Goal: Task Accomplishment & Management: Complete application form

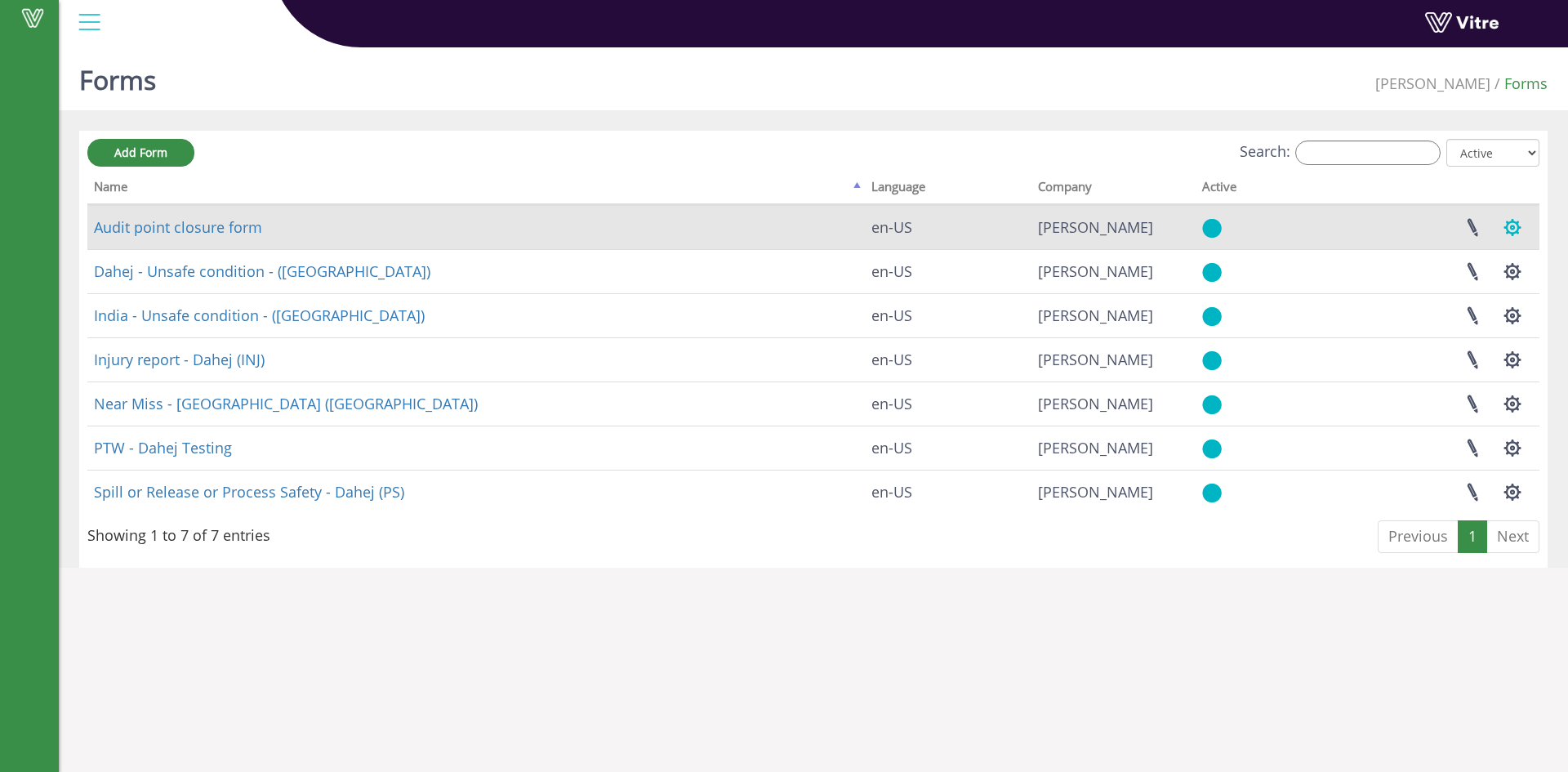
click at [1514, 220] on button "button" at bounding box center [1512, 227] width 41 height 43
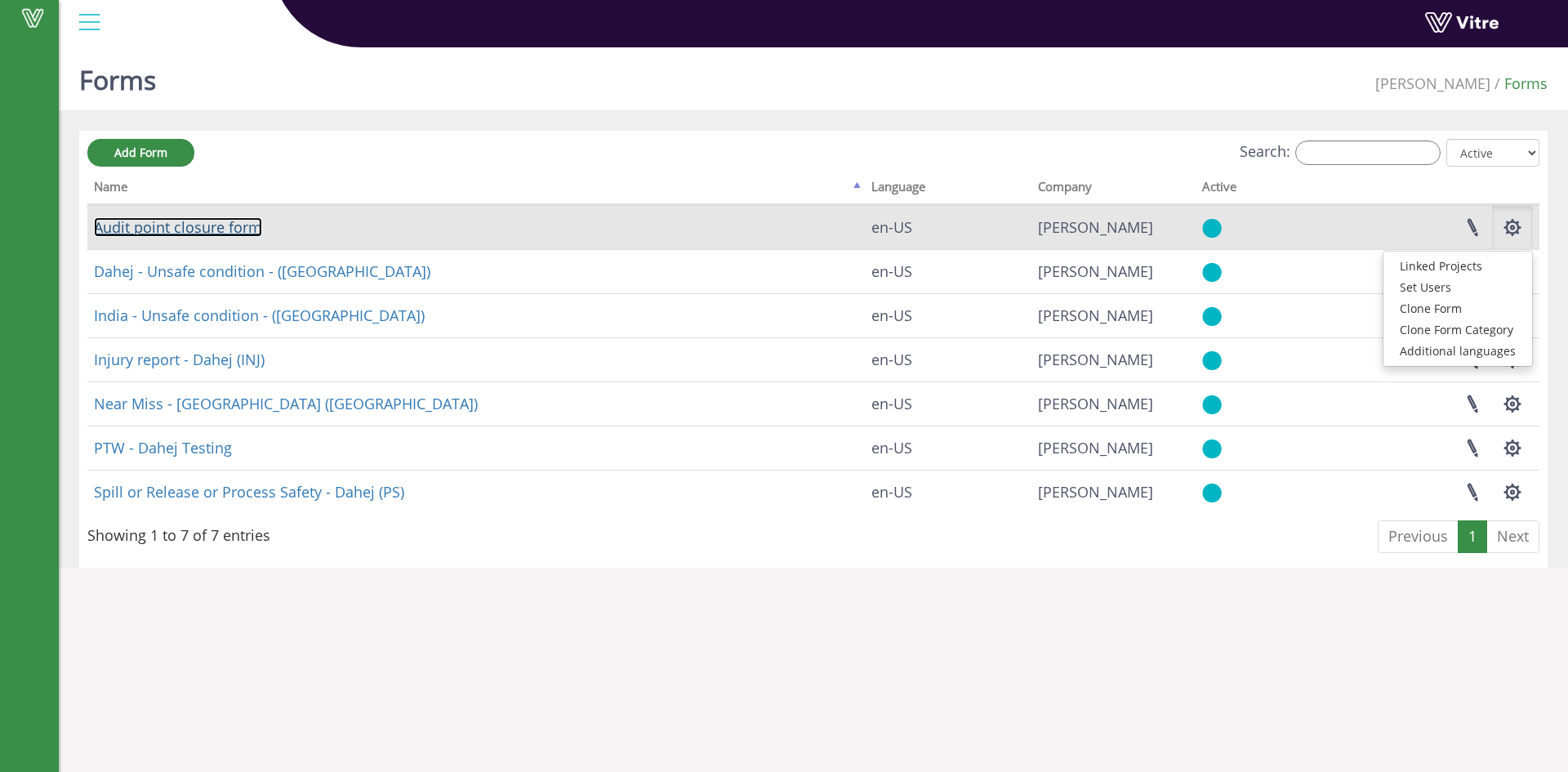
click at [213, 231] on link "Audit point closure form" at bounding box center [178, 227] width 168 height 19
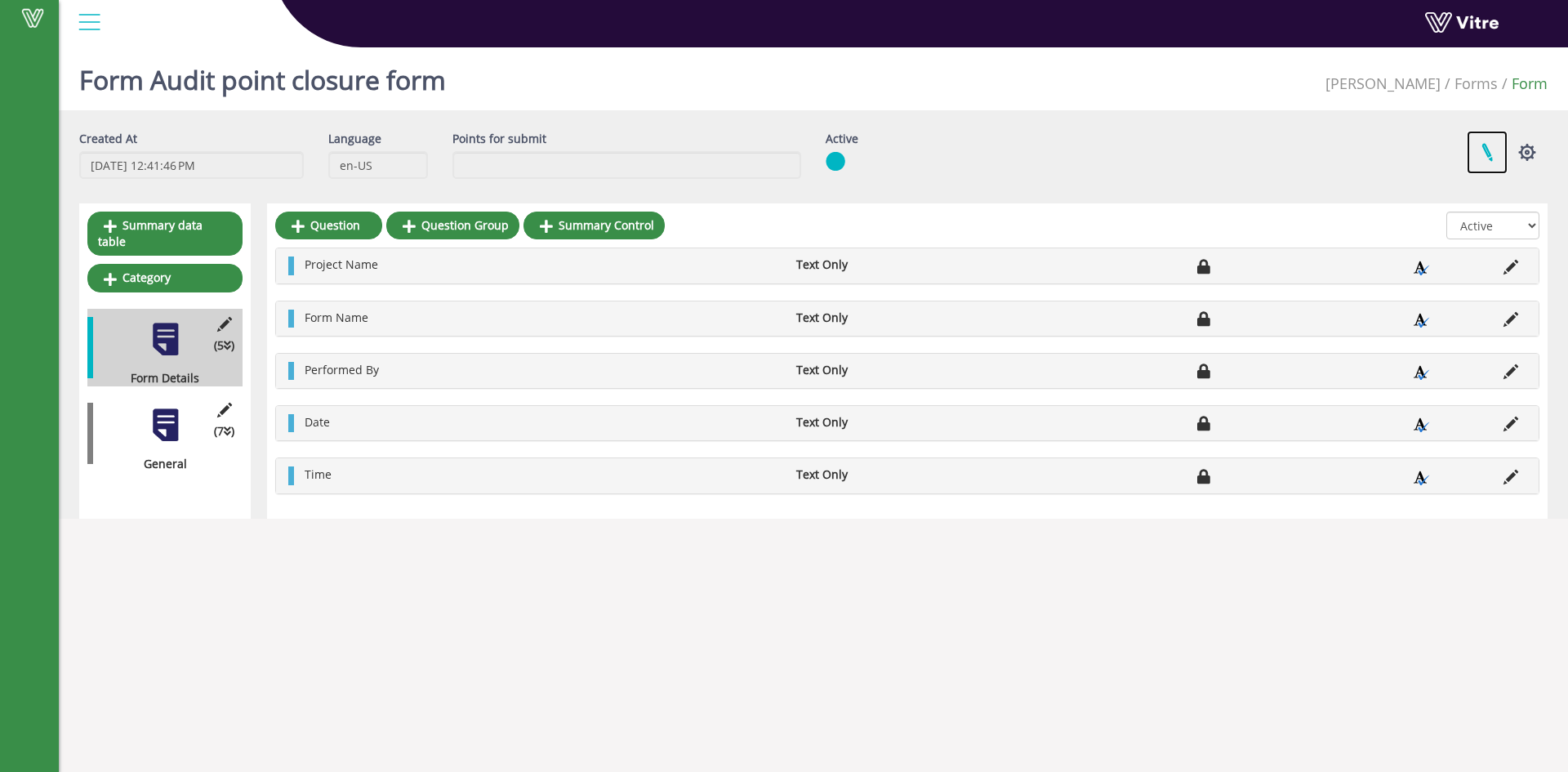
click at [1485, 153] on link at bounding box center [1487, 152] width 41 height 43
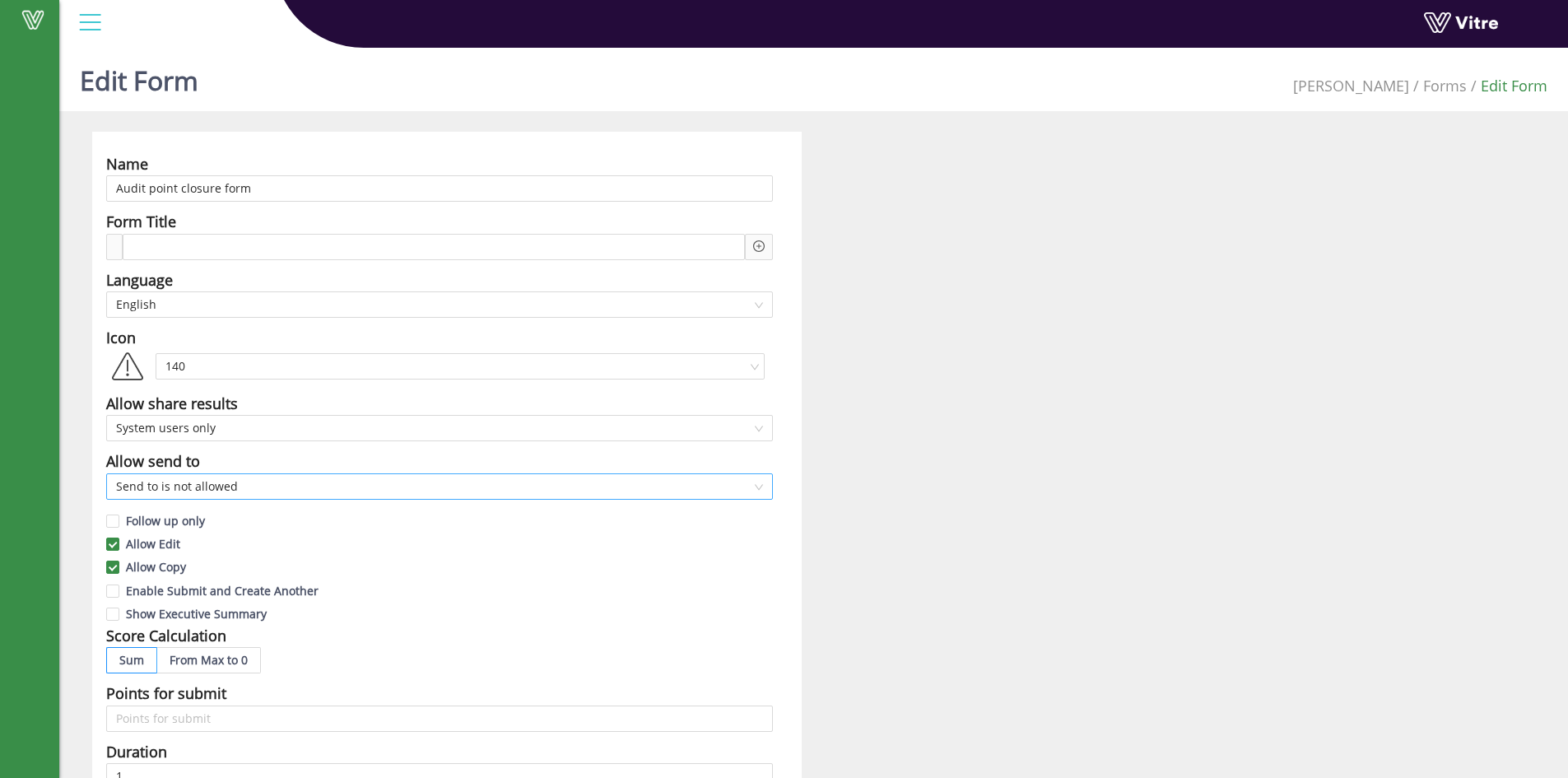
click at [271, 488] on span "Send to is not allowed" at bounding box center [440, 486] width 647 height 25
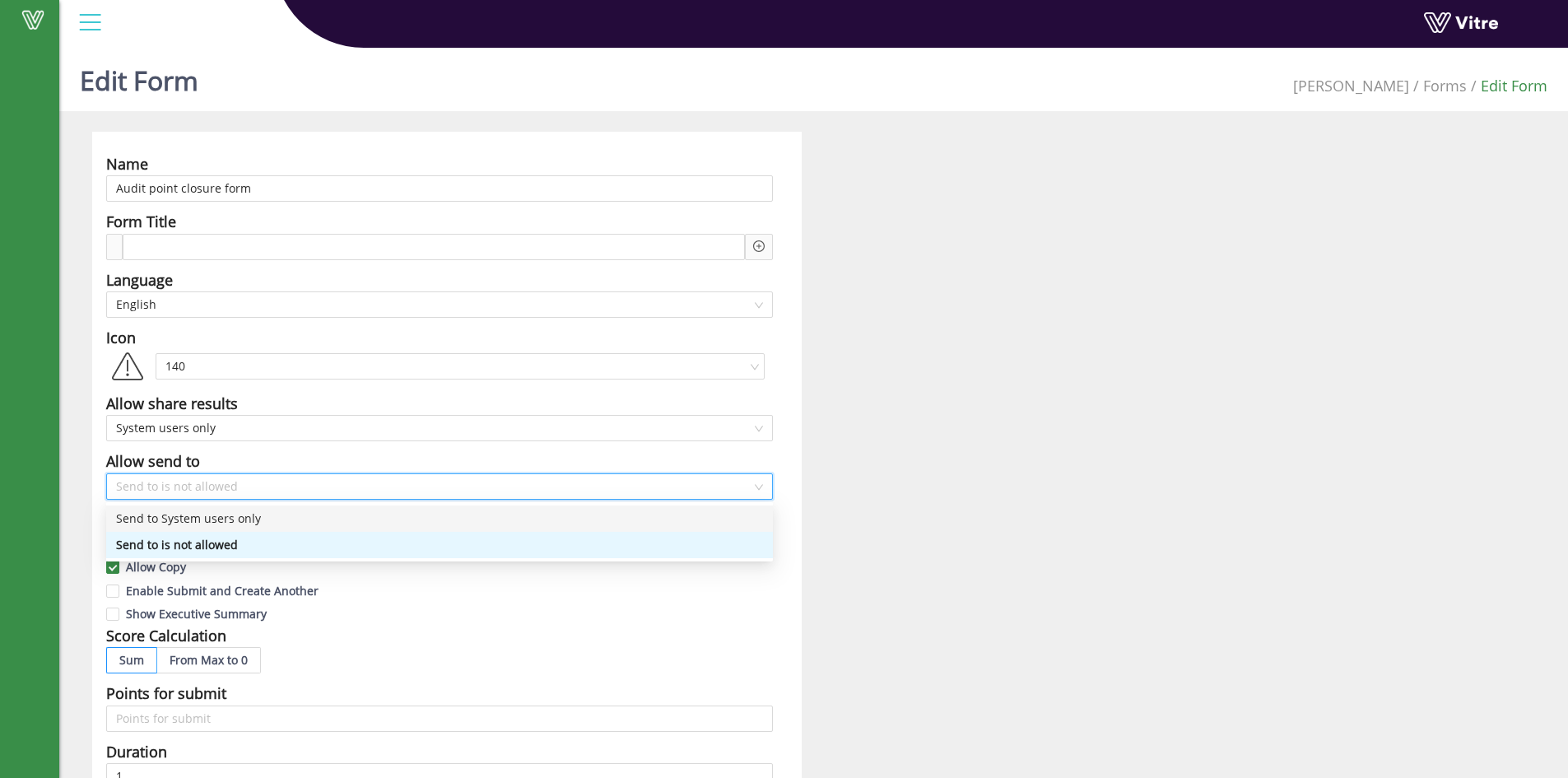
click at [1055, 486] on div "Name Audit point closure form Form Title Language English Icon 140 Allow share …" at bounding box center [814, 713] width 1468 height 1162
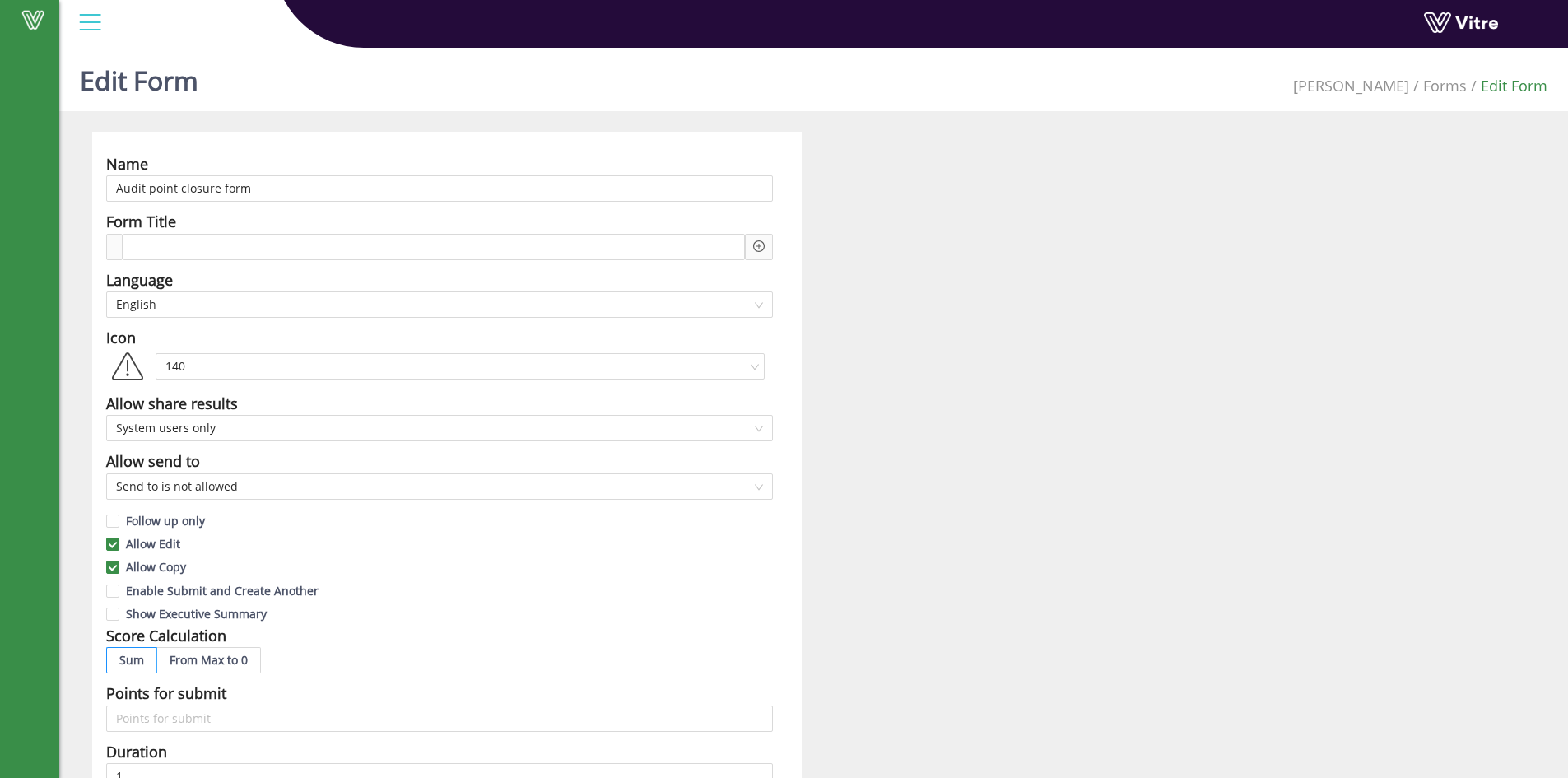
click at [95, 26] on div at bounding box center [90, 22] width 37 height 44
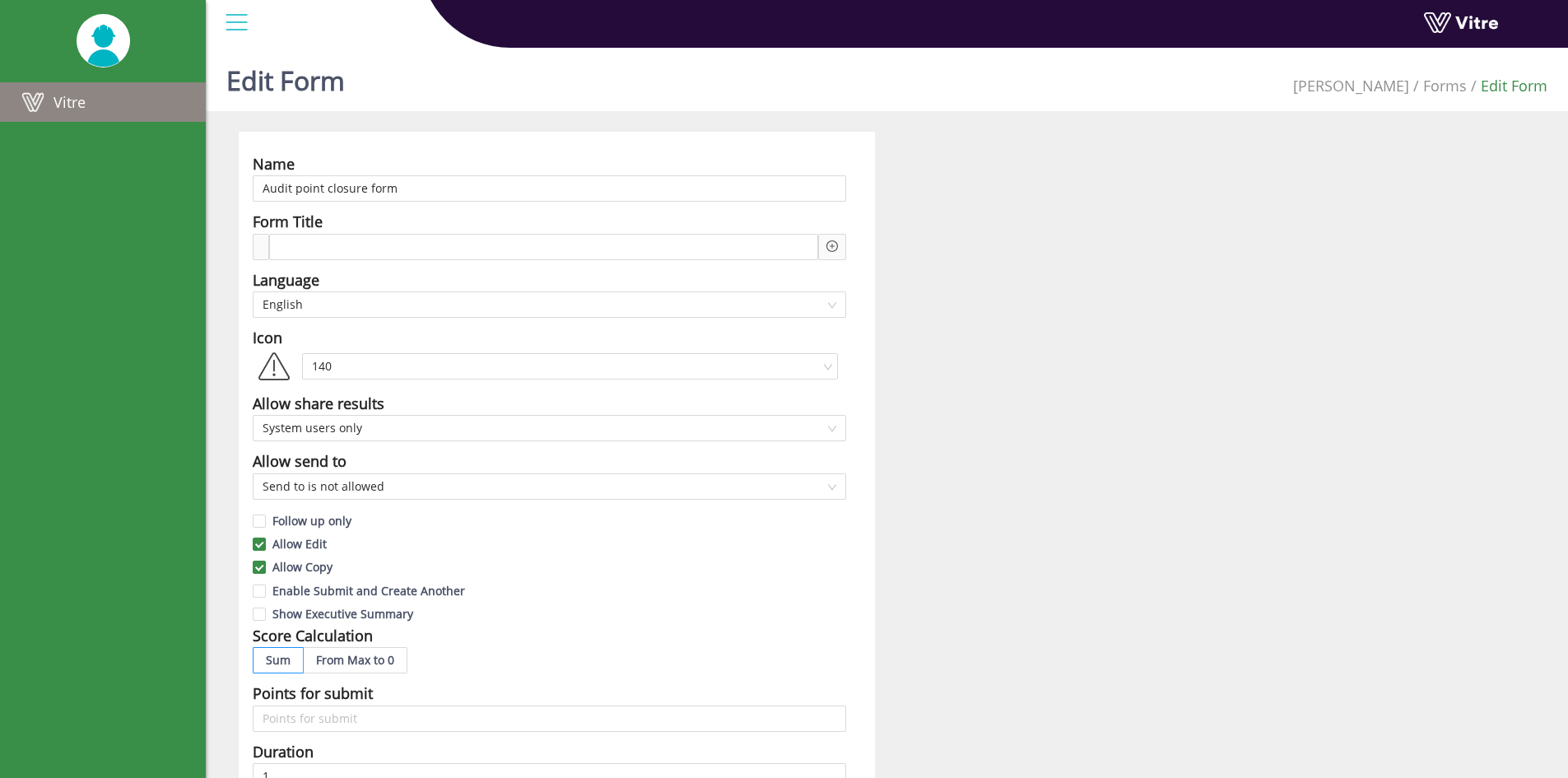
click at [88, 96] on link "Vitre" at bounding box center [102, 101] width 206 height 40
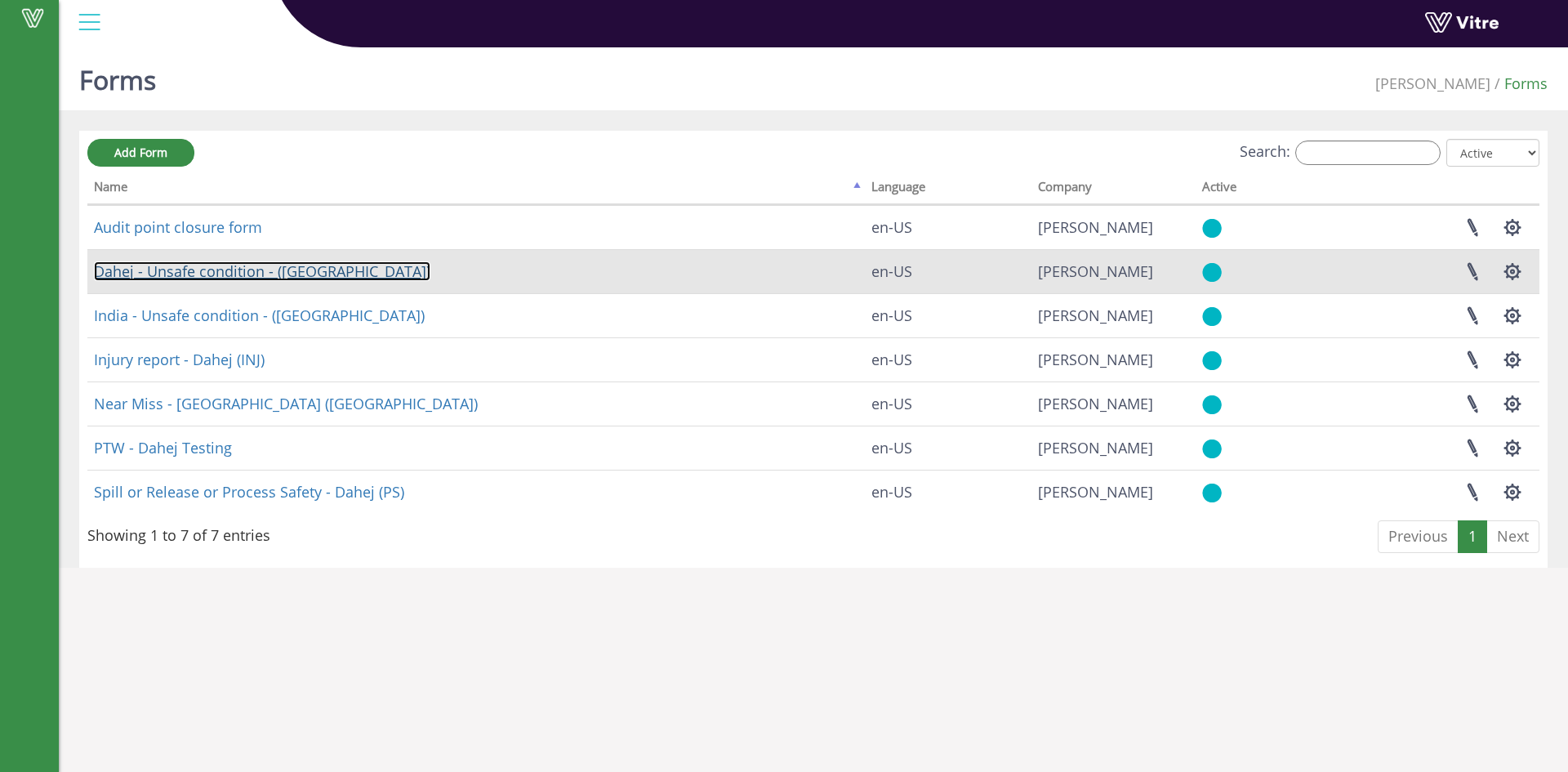
drag, startPoint x: 278, startPoint y: 268, endPoint x: 301, endPoint y: 267, distance: 23.0
click at [278, 268] on link "Dahej - Unsafe condition - ([GEOGRAPHIC_DATA])" at bounding box center [263, 271] width 337 height 19
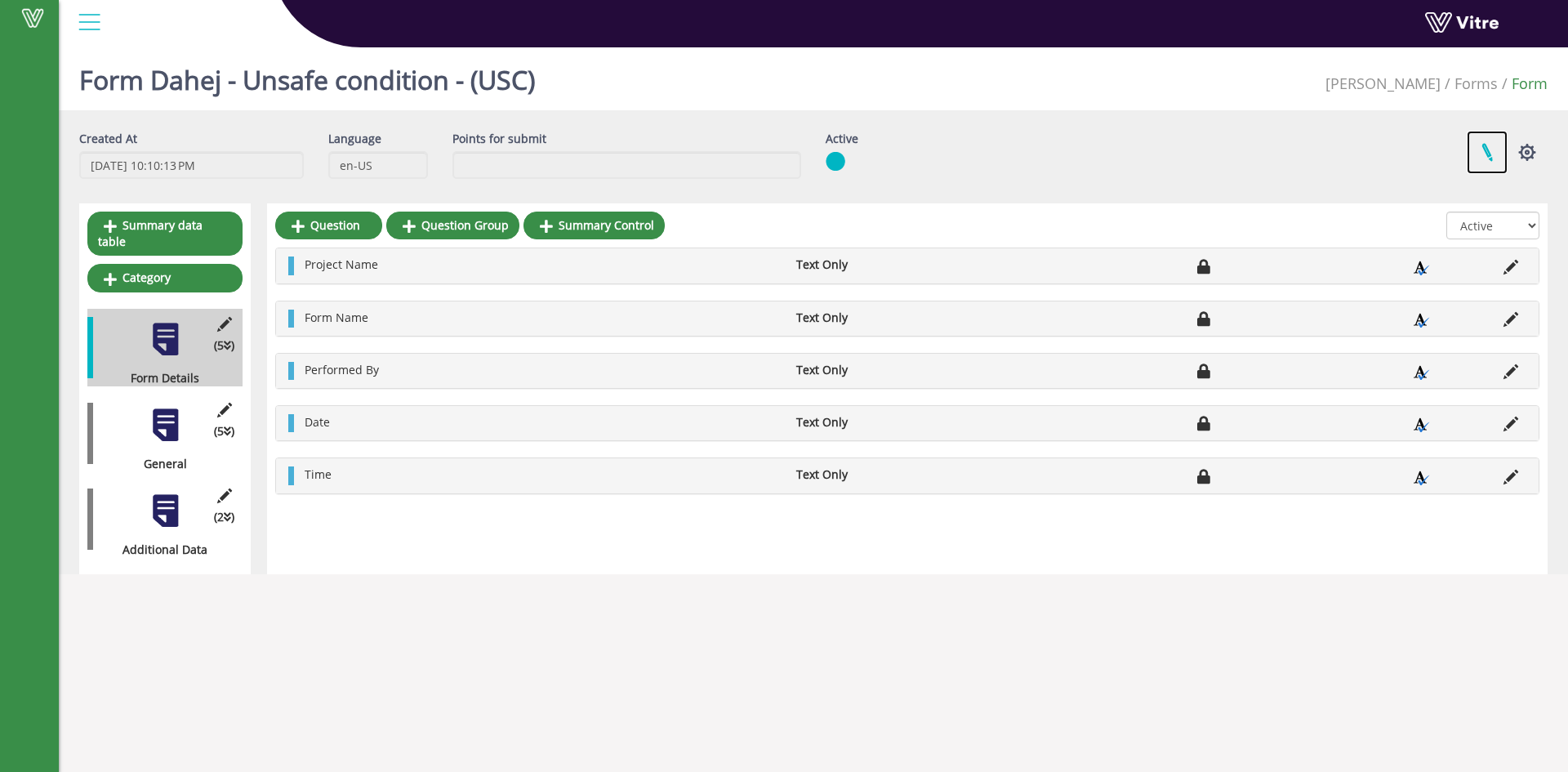
click at [1481, 151] on link at bounding box center [1487, 152] width 41 height 43
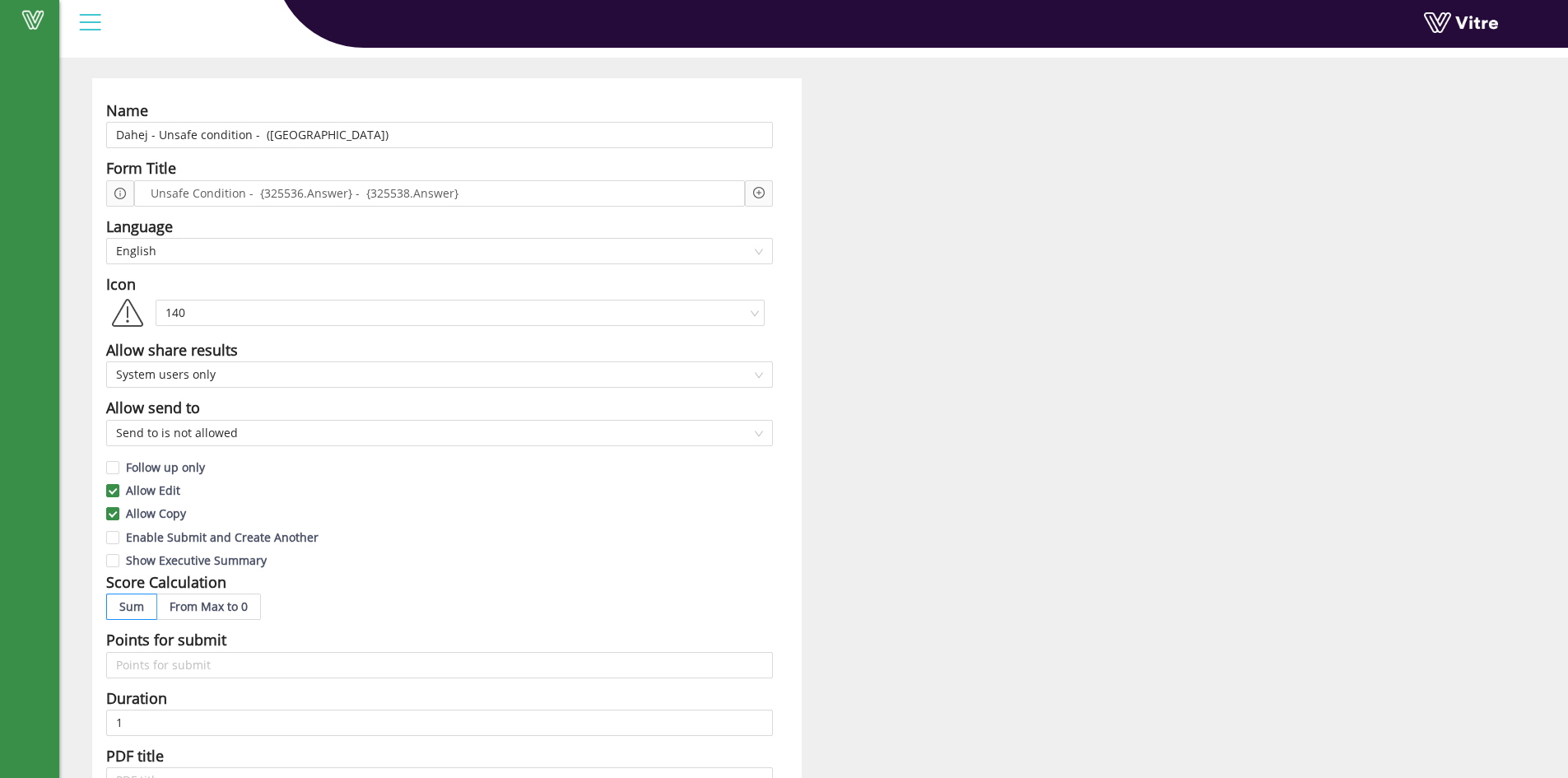
scroll to position [82, 0]
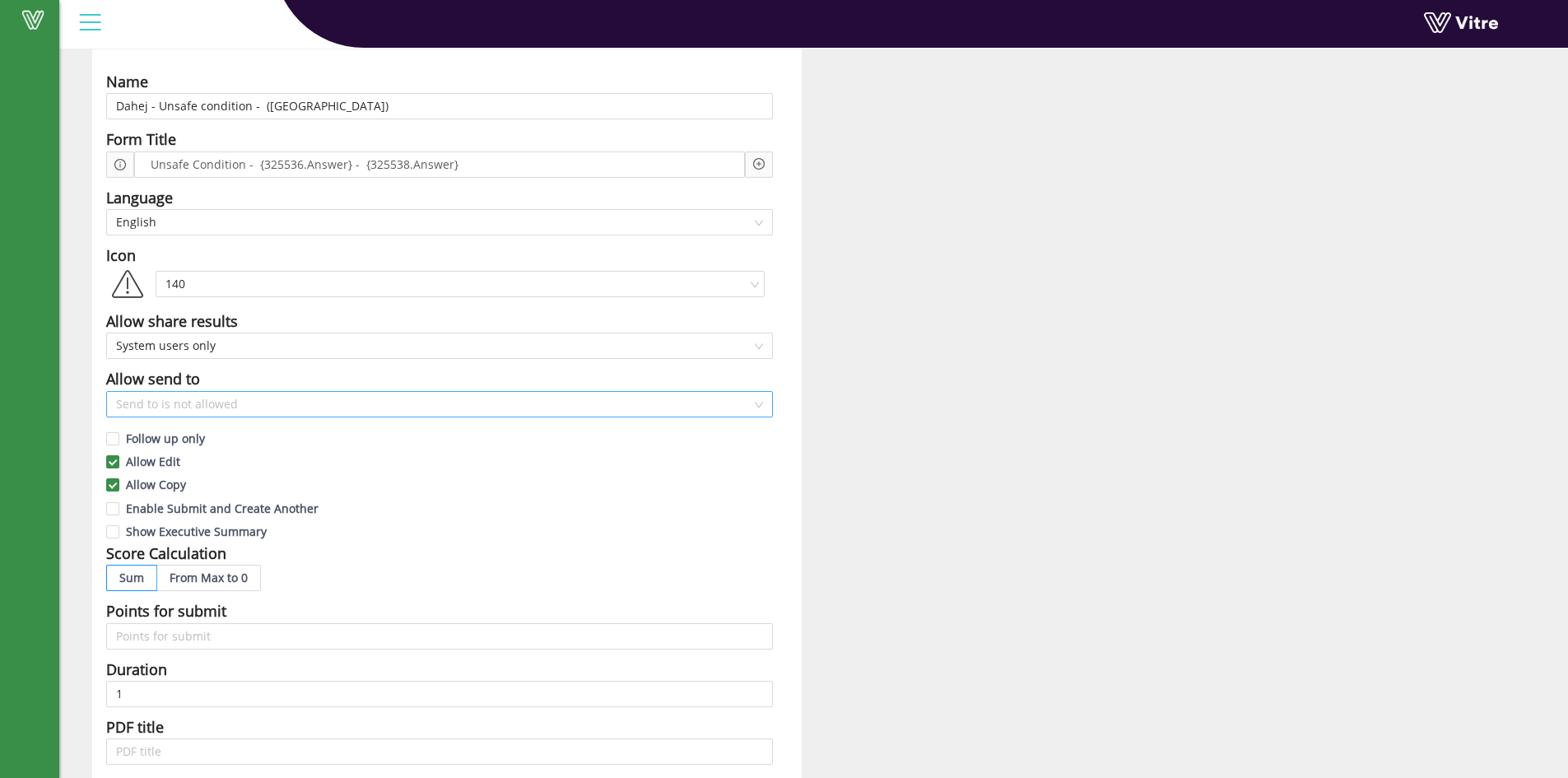
click at [388, 400] on span "Send to is not allowed" at bounding box center [440, 404] width 647 height 25
click at [284, 401] on span "Send to is not allowed" at bounding box center [440, 404] width 647 height 25
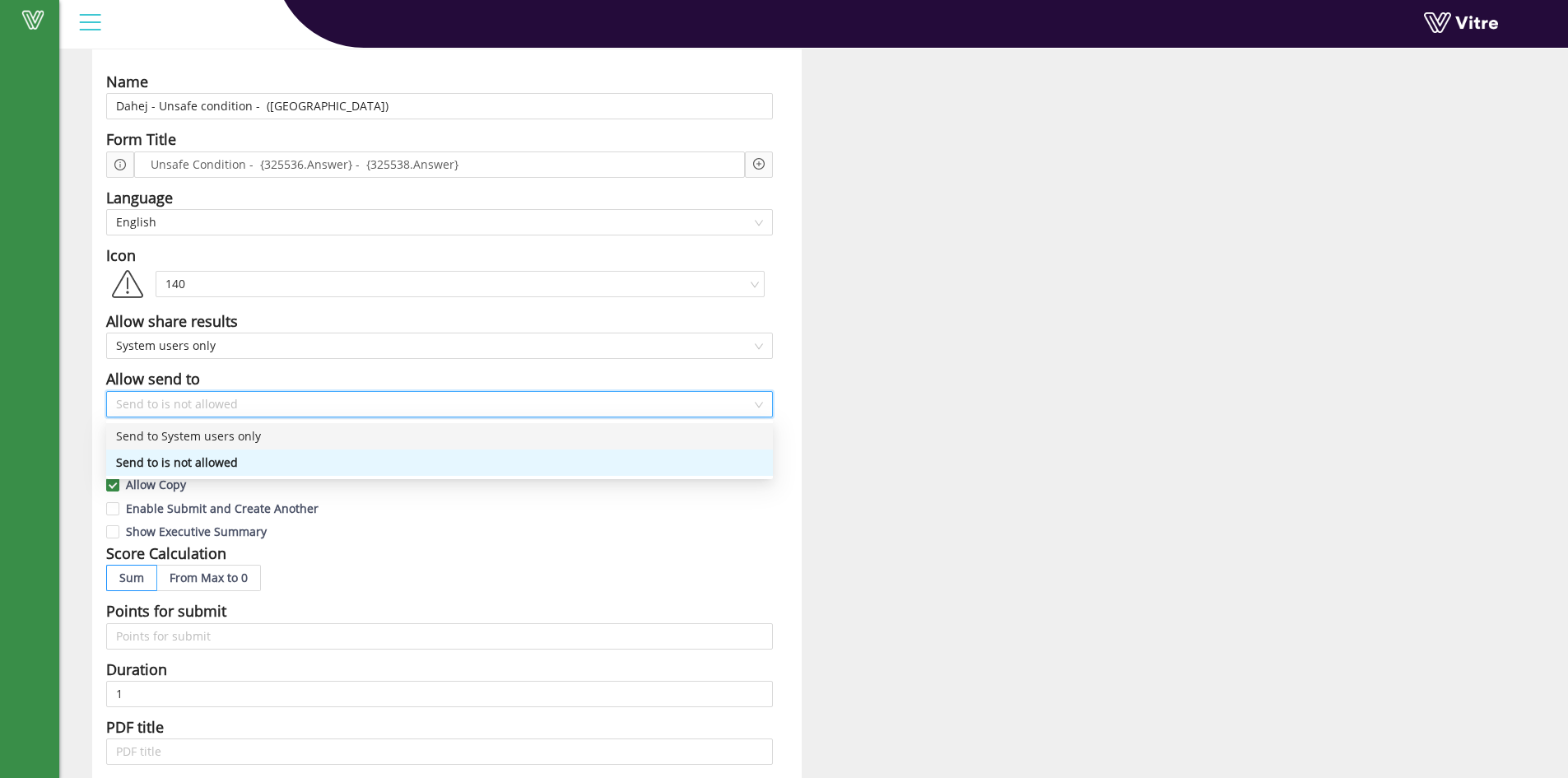
click at [255, 438] on div "Send to System users only" at bounding box center [440, 436] width 647 height 18
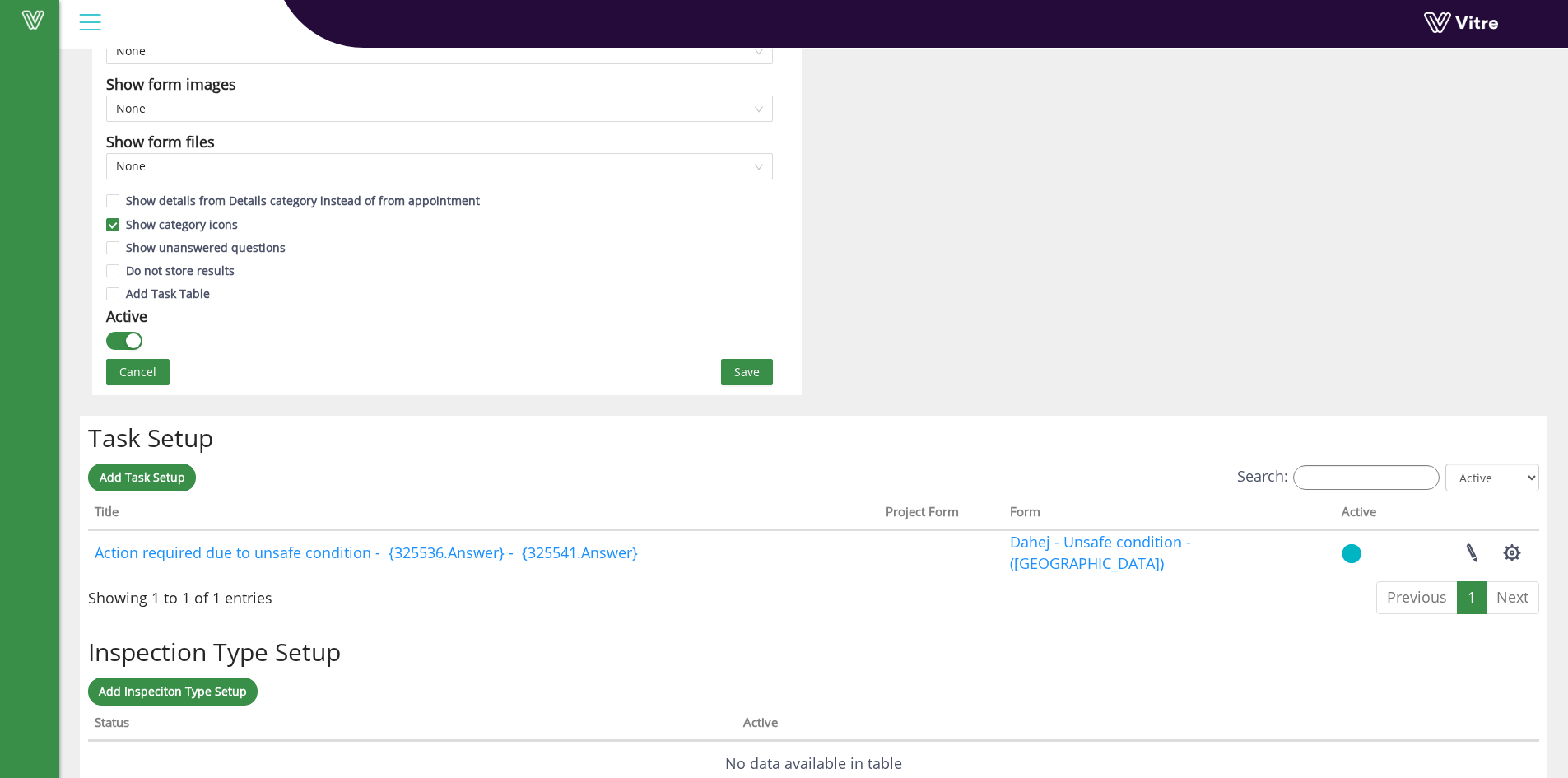
scroll to position [905, 0]
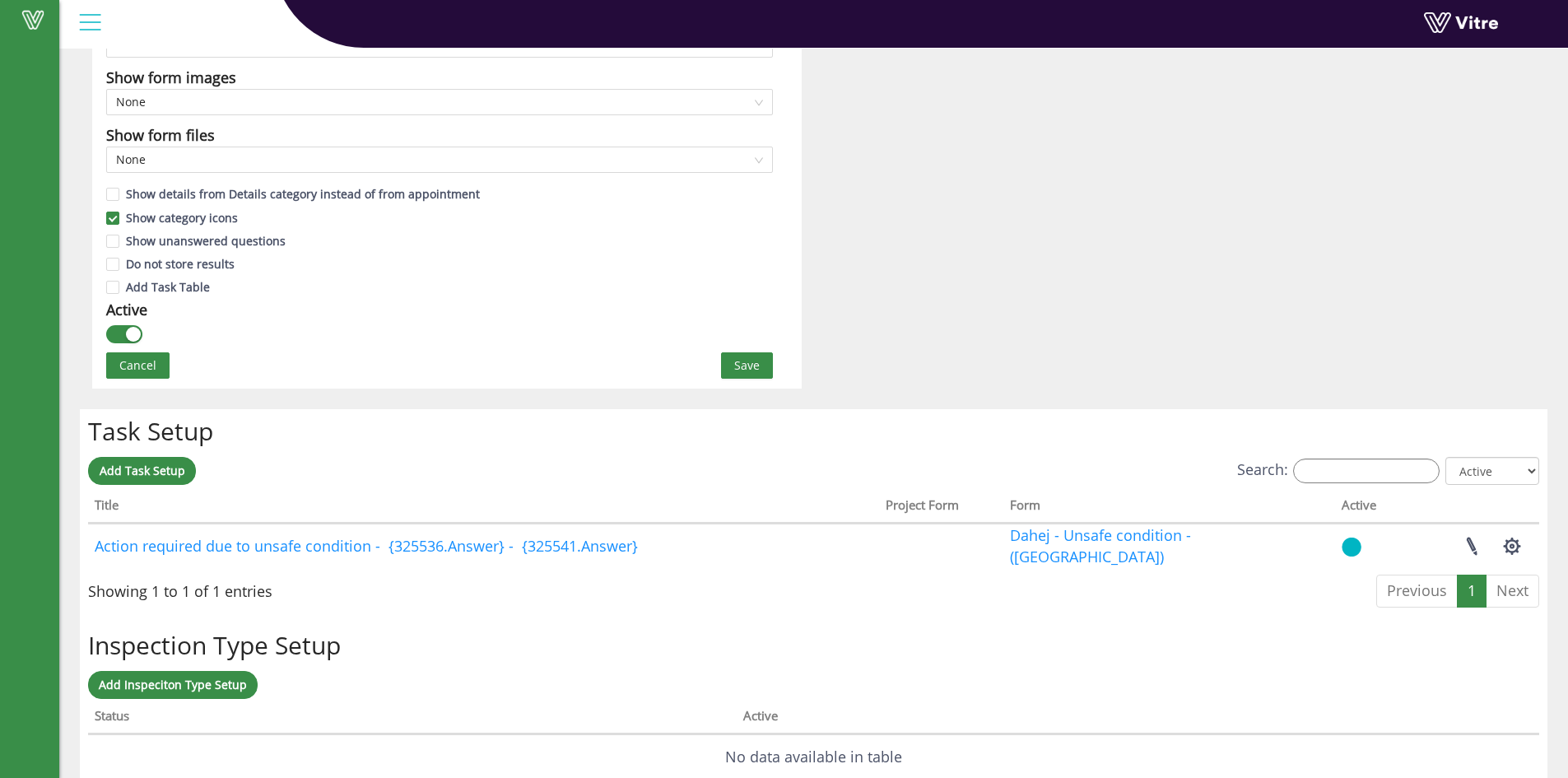
click at [754, 367] on span "Save" at bounding box center [747, 366] width 26 height 18
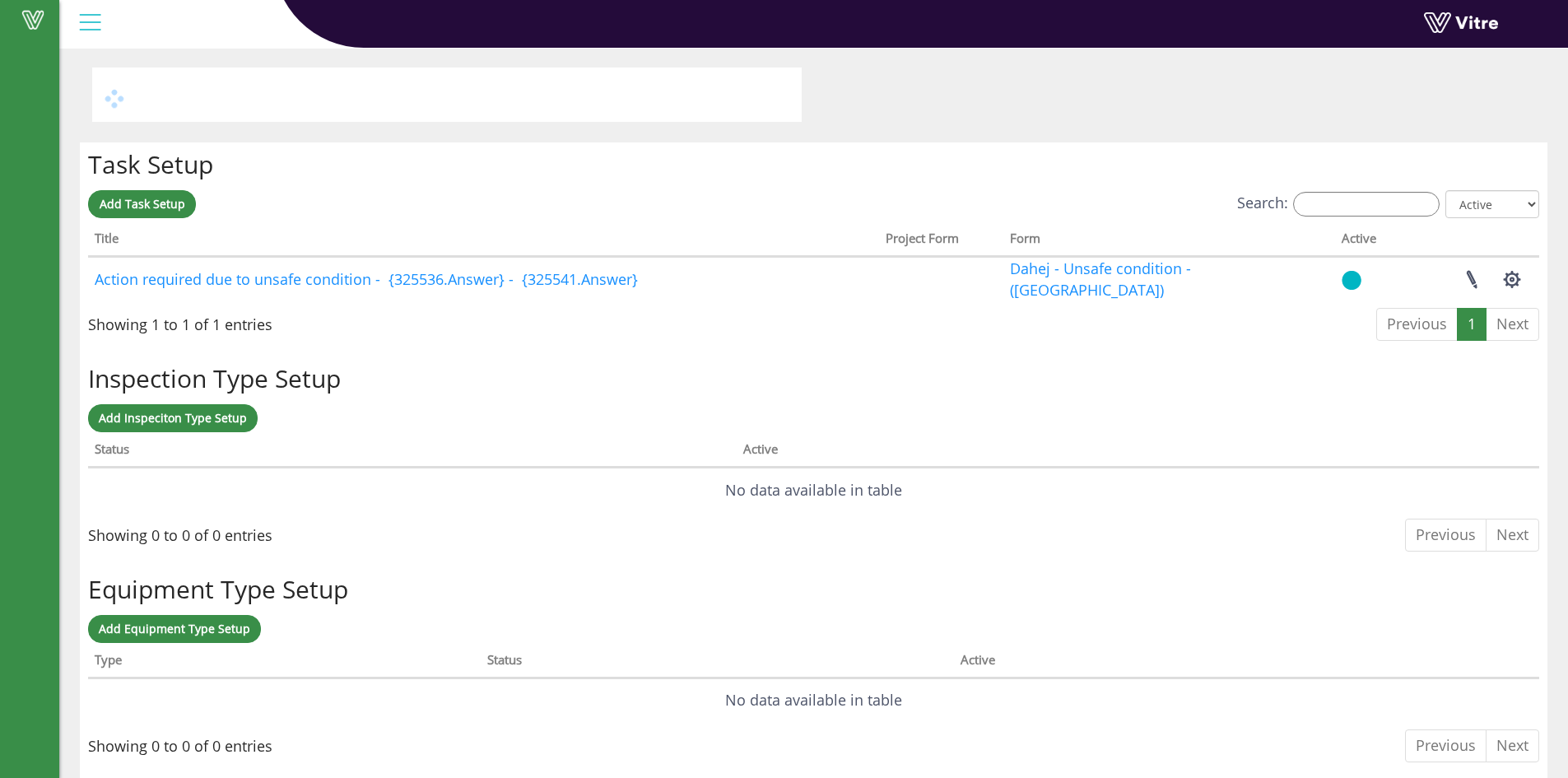
scroll to position [0, 0]
